Goal: Information Seeking & Learning: Learn about a topic

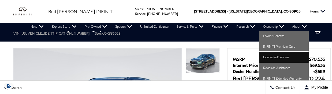
click at [278, 58] on link "Connected Services" at bounding box center [284, 57] width 50 height 11
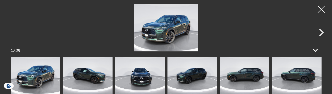
click at [320, 10] on div at bounding box center [321, 9] width 14 height 14
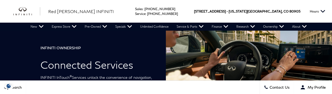
scroll to position [29, 0]
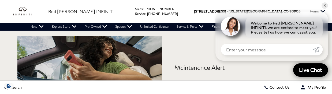
click at [197, 57] on div "Maintenance Alert Enjoy the convenience of a car that all but takes care of its…" at bounding box center [165, 83] width 305 height 95
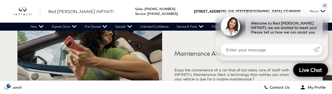
click at [143, 53] on img at bounding box center [89, 69] width 145 height 95
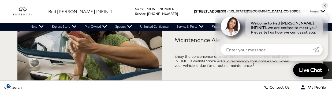
click at [107, 65] on img at bounding box center [89, 55] width 145 height 95
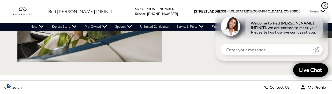
click at [325, 5] on link "✕" at bounding box center [324, 5] width 6 height 6
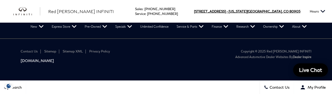
scroll to position [1414, 0]
